Goal: Check status

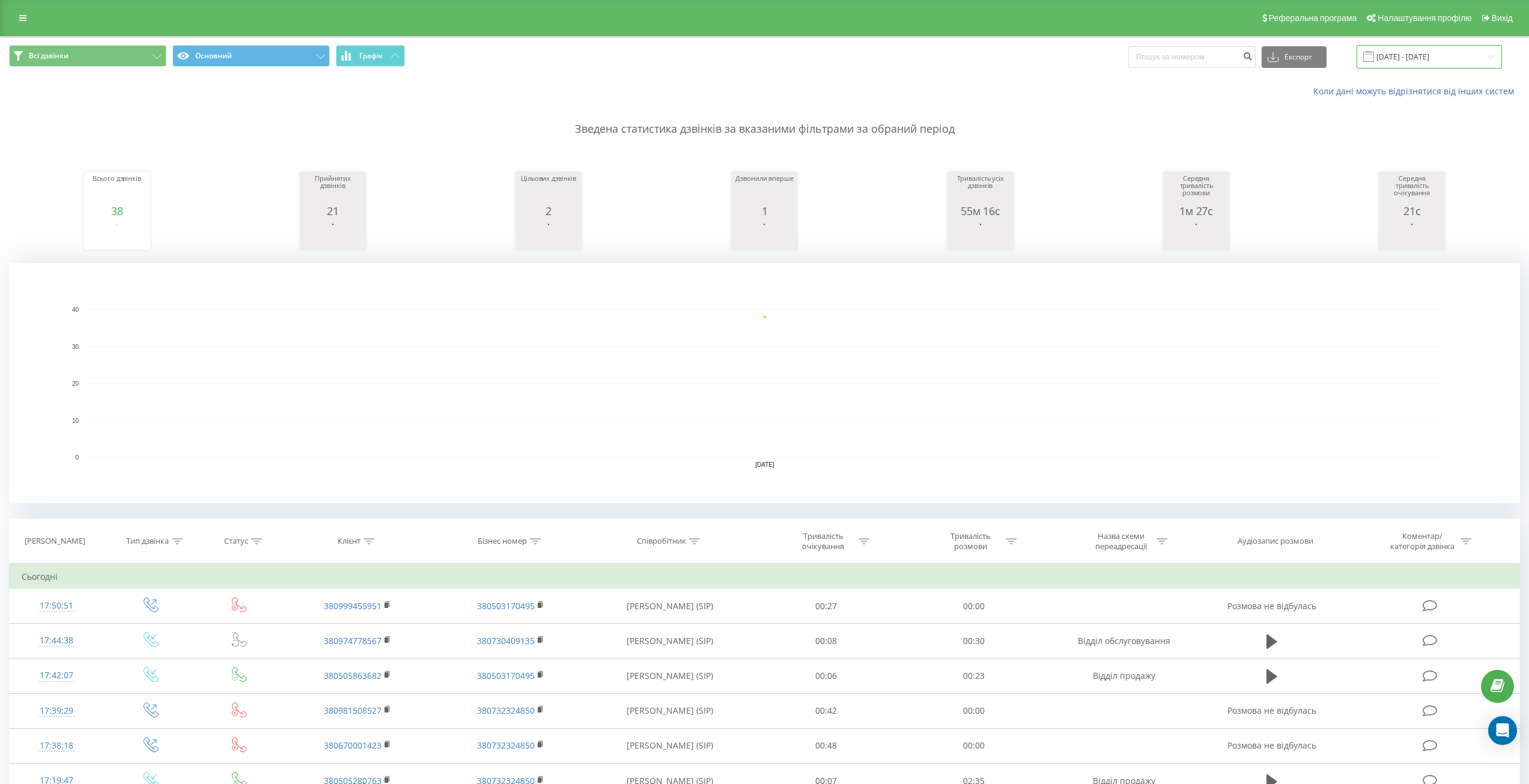
click at [1420, 59] on input "[DATE] - [DATE]" at bounding box center [1429, 56] width 146 height 23
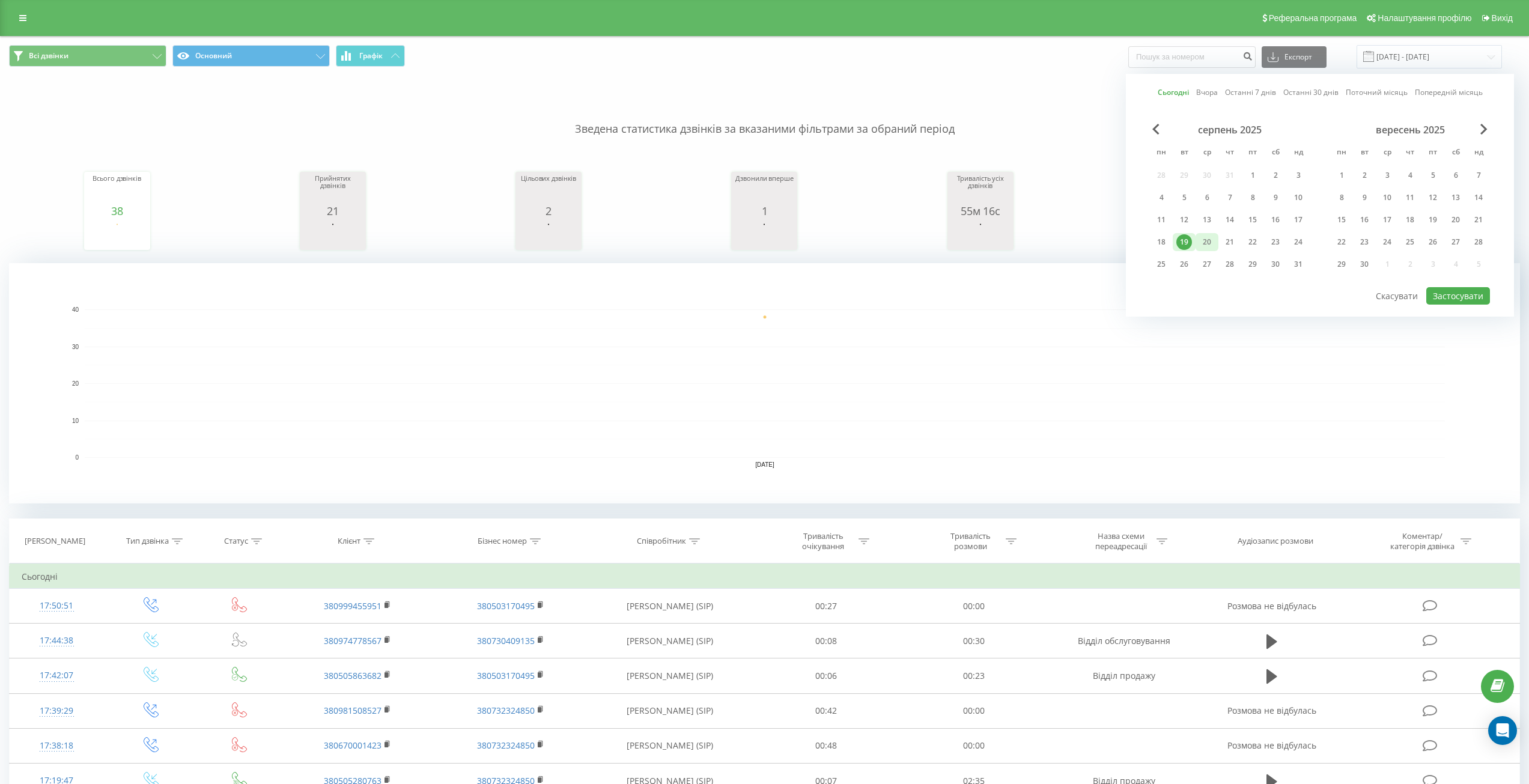
click at [1210, 241] on div "20" at bounding box center [1206, 242] width 15 height 15
click at [1453, 292] on button "Застосувати" at bounding box center [1457, 296] width 64 height 18
type input "[DATE] - [DATE]"
